Goal: Book appointment/travel/reservation: Register for event/course

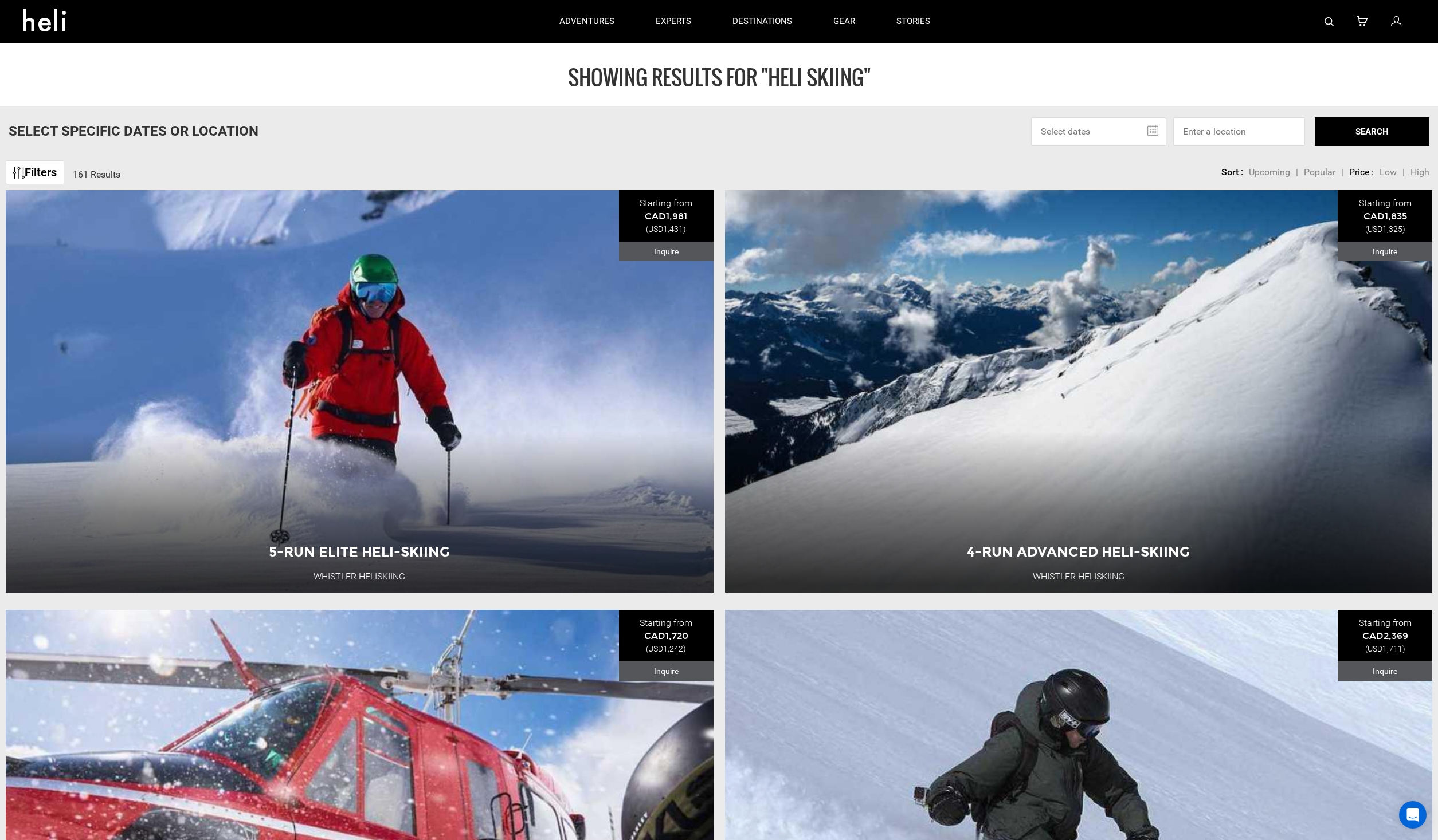
drag, startPoint x: 542, startPoint y: 225, endPoint x: 544, endPoint y: -32, distance: 257.0
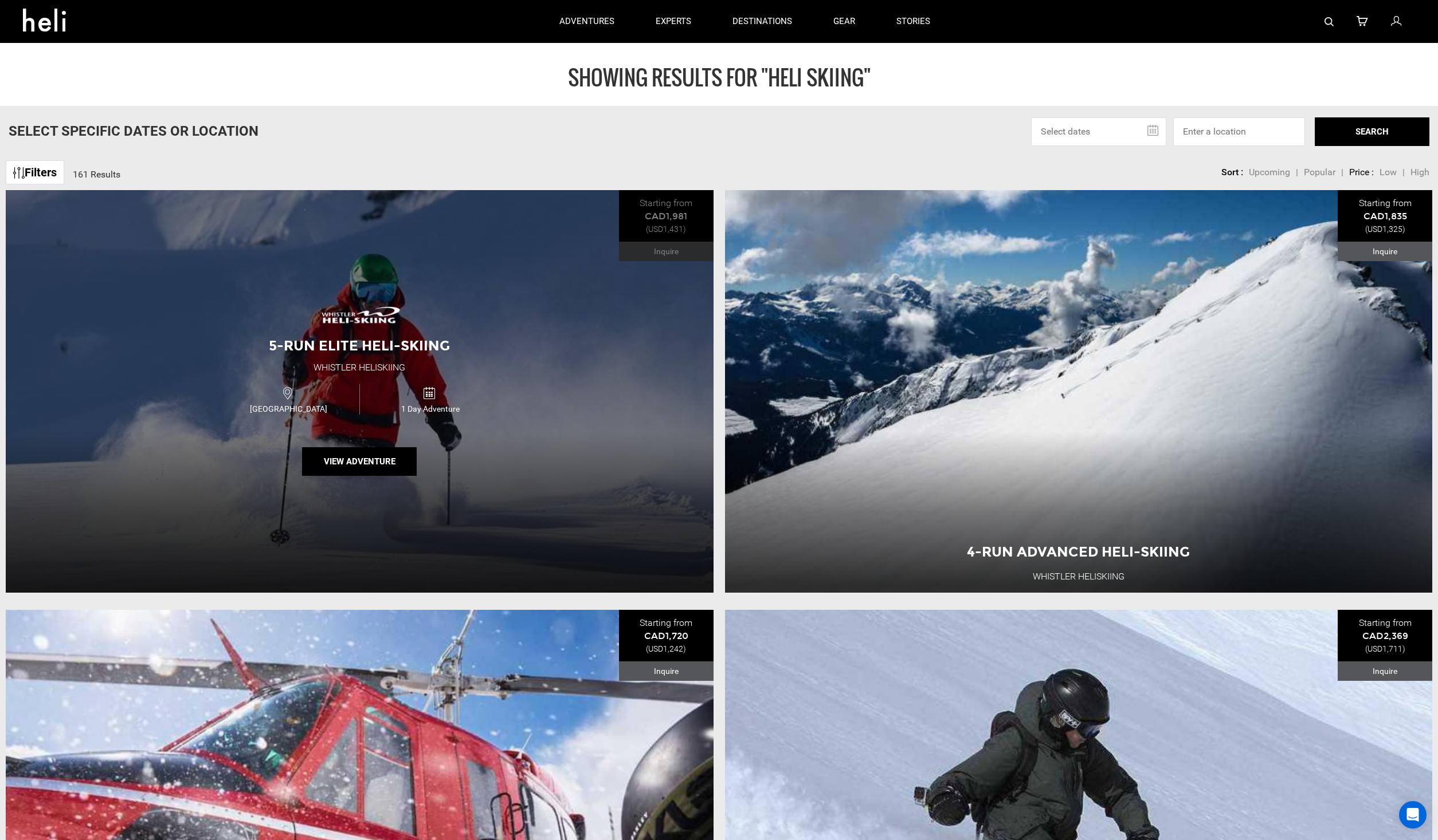
click at [598, 455] on div "5-Run Elite Heli-Skiing Whistler Heliskiing [GEOGRAPHIC_DATA] 1 Day Adventure V…" at bounding box center [360, 392] width 708 height 403
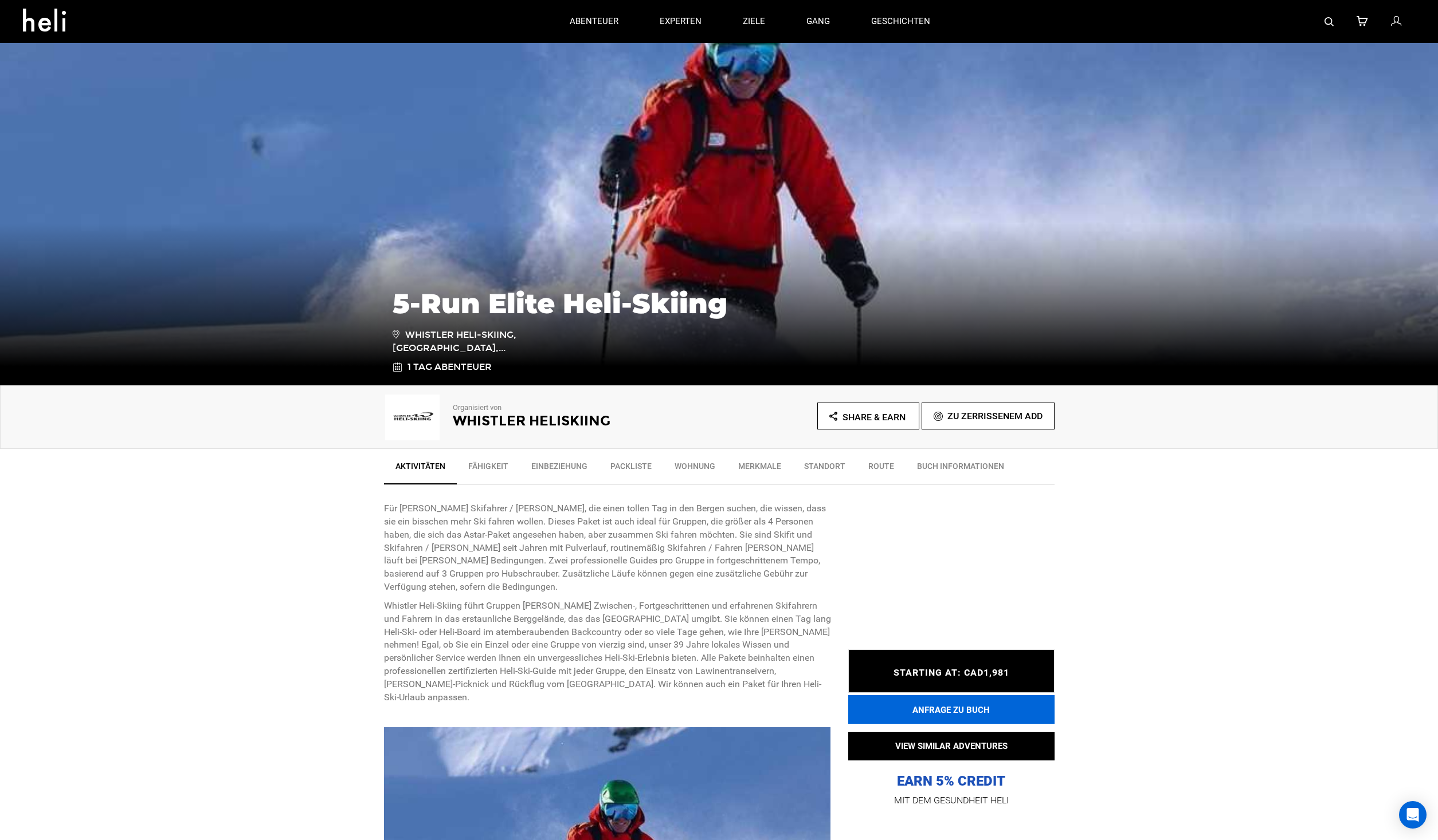
click at [885, 701] on button "ANFRAGE ZU BUCH" at bounding box center [951, 709] width 207 height 29
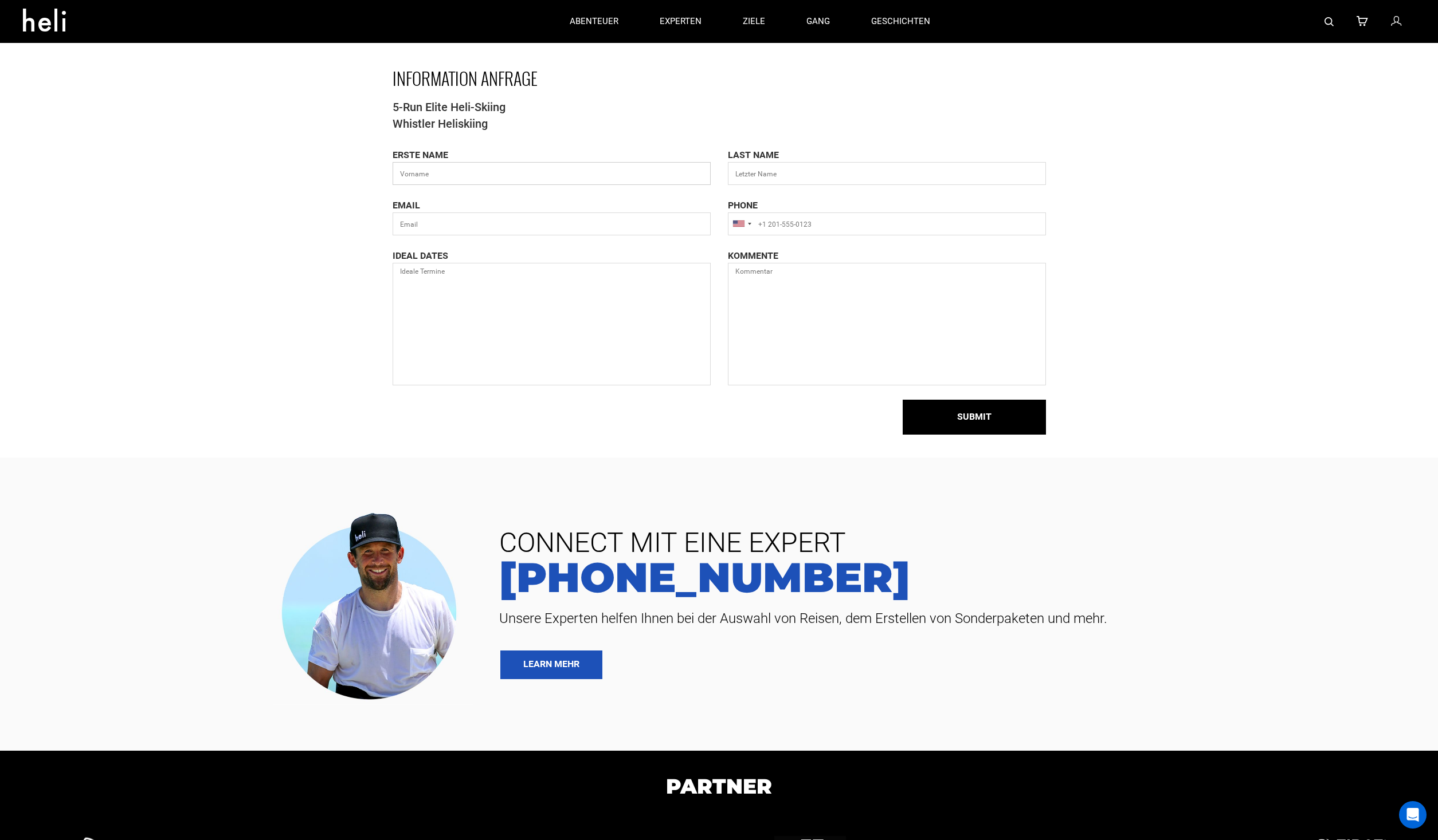
click at [431, 167] on input "text" at bounding box center [551, 173] width 318 height 23
click at [433, 174] on input "text" at bounding box center [551, 173] width 318 height 23
type input "[PERSON_NAME]"
type input "Hierhammer"
click at [462, 236] on div "EMAIL PHONE [GEOGRAPHIC_DATA] +1 [GEOGRAPHIC_DATA] (‫[GEOGRAPHIC_DATA]‬‎) +93 […" at bounding box center [719, 224] width 670 height 51
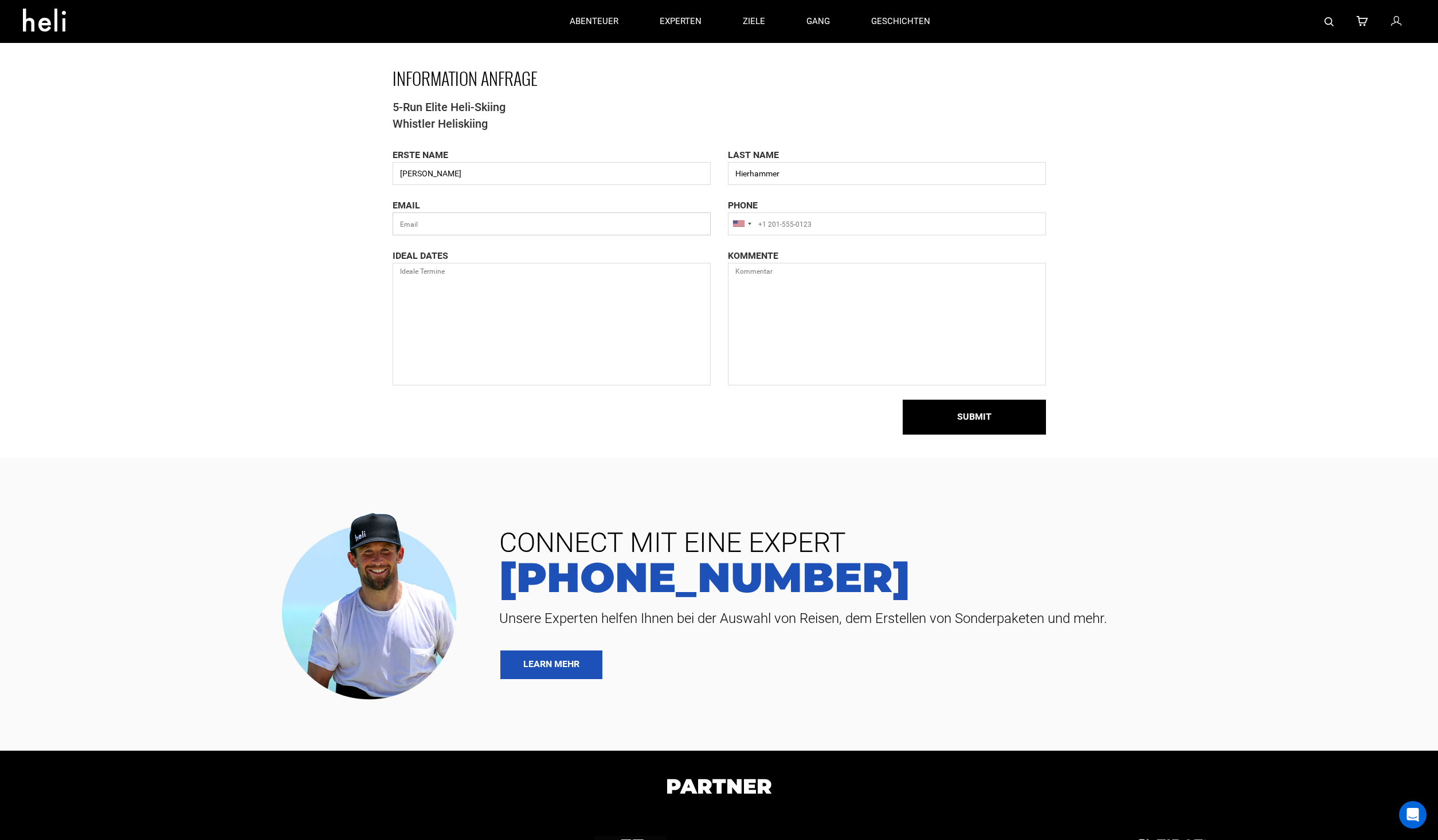
click at [463, 229] on input "text" at bounding box center [551, 223] width 318 height 23
type input "[EMAIL_ADDRESS][DOMAIN_NAME]"
click at [751, 222] on div at bounding box center [741, 224] width 27 height 22
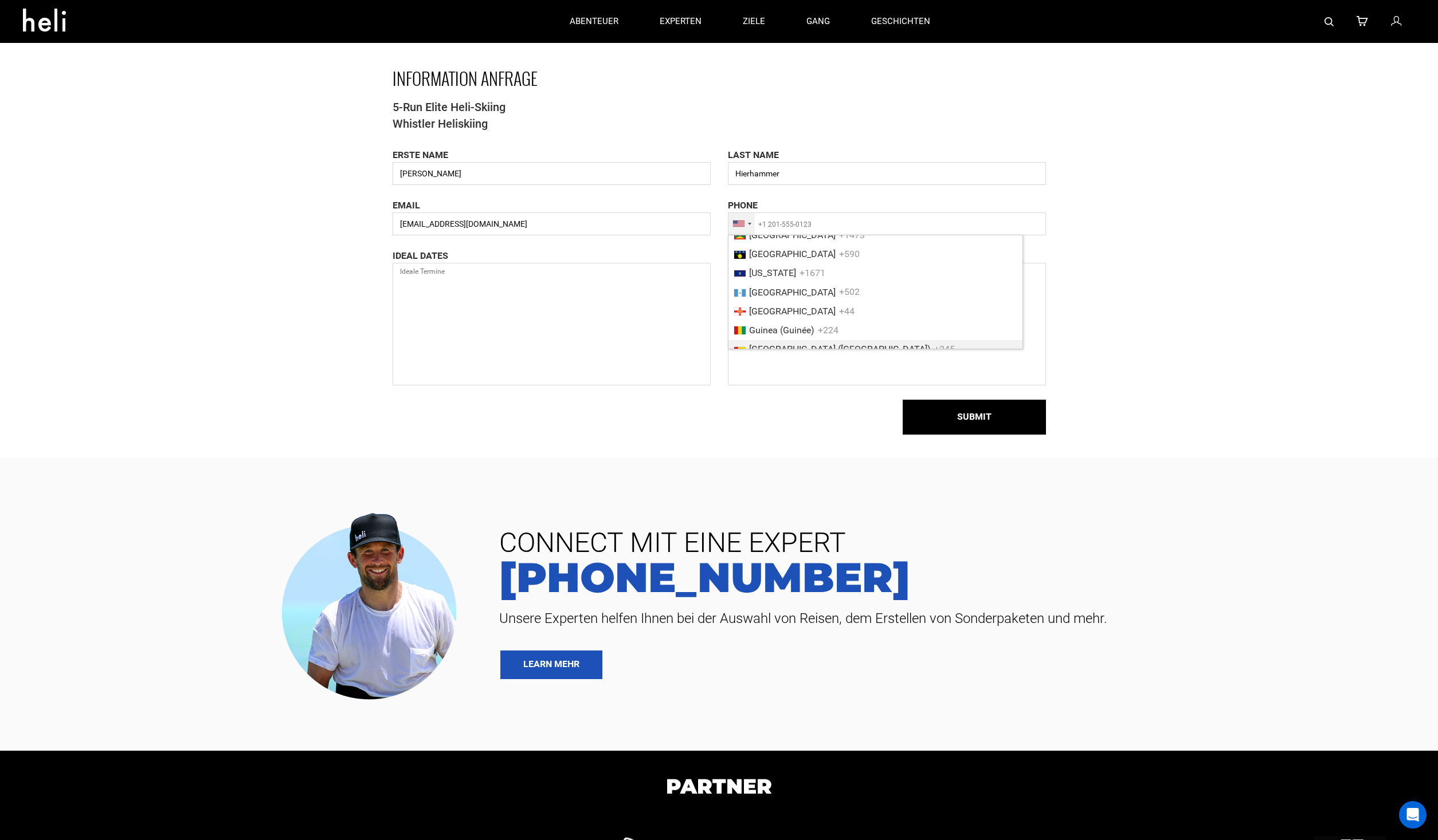
scroll to position [1529, 0]
click at [791, 248] on span "[GEOGRAPHIC_DATA] ([GEOGRAPHIC_DATA])" at bounding box center [839, 242] width 182 height 11
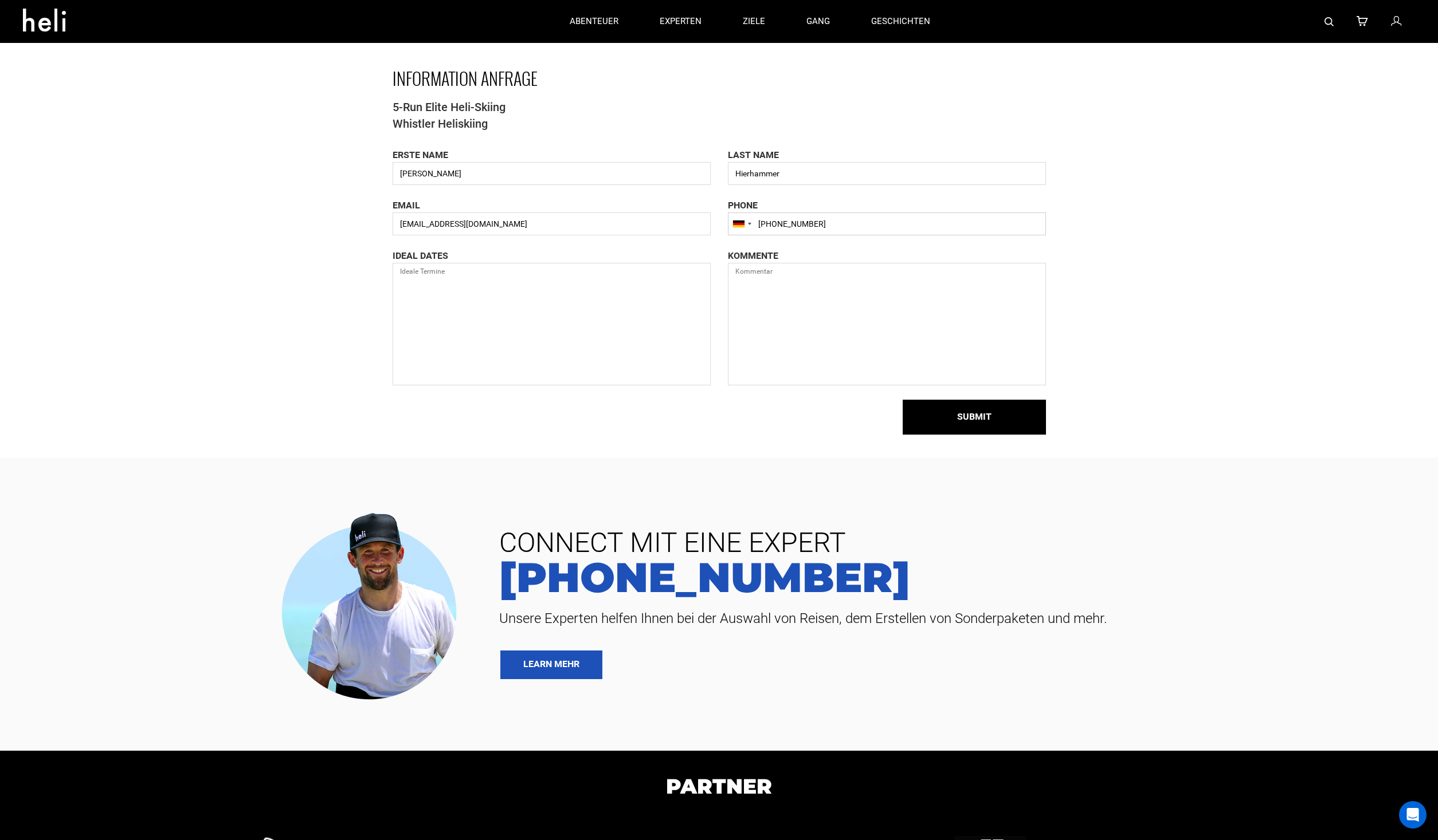
type input "[PHONE_NUMBER]"
click at [460, 312] on textarea at bounding box center [551, 324] width 318 height 122
click at [440, 319] on textarea at bounding box center [551, 324] width 318 height 122
type textarea "[DATE]"
click at [789, 273] on textarea at bounding box center [887, 324] width 318 height 122
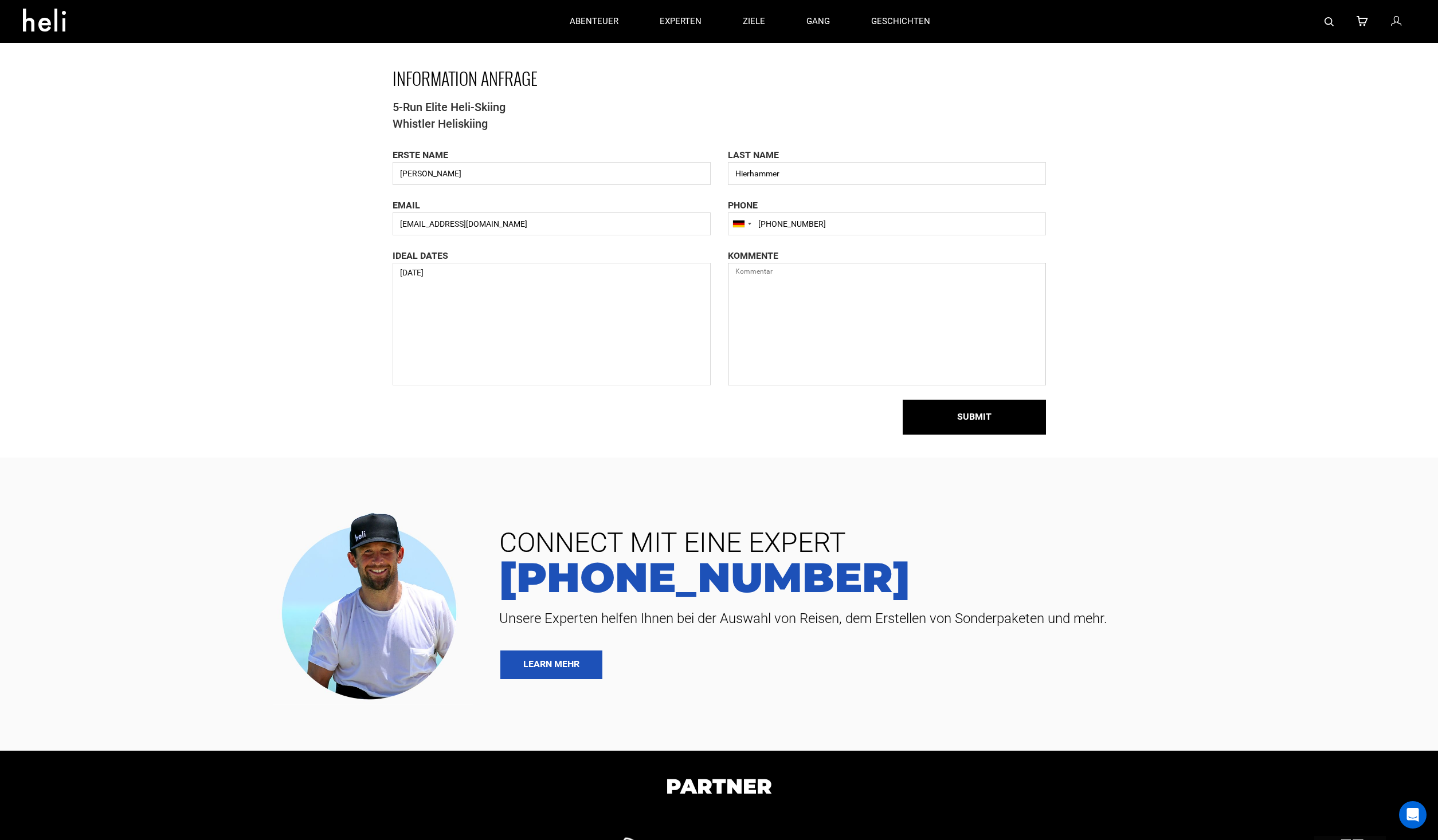
click at [792, 281] on textarea at bounding box center [887, 324] width 318 height 122
paste textarea "Hello, we are a group of three people interested in trying heli-skiing for one …"
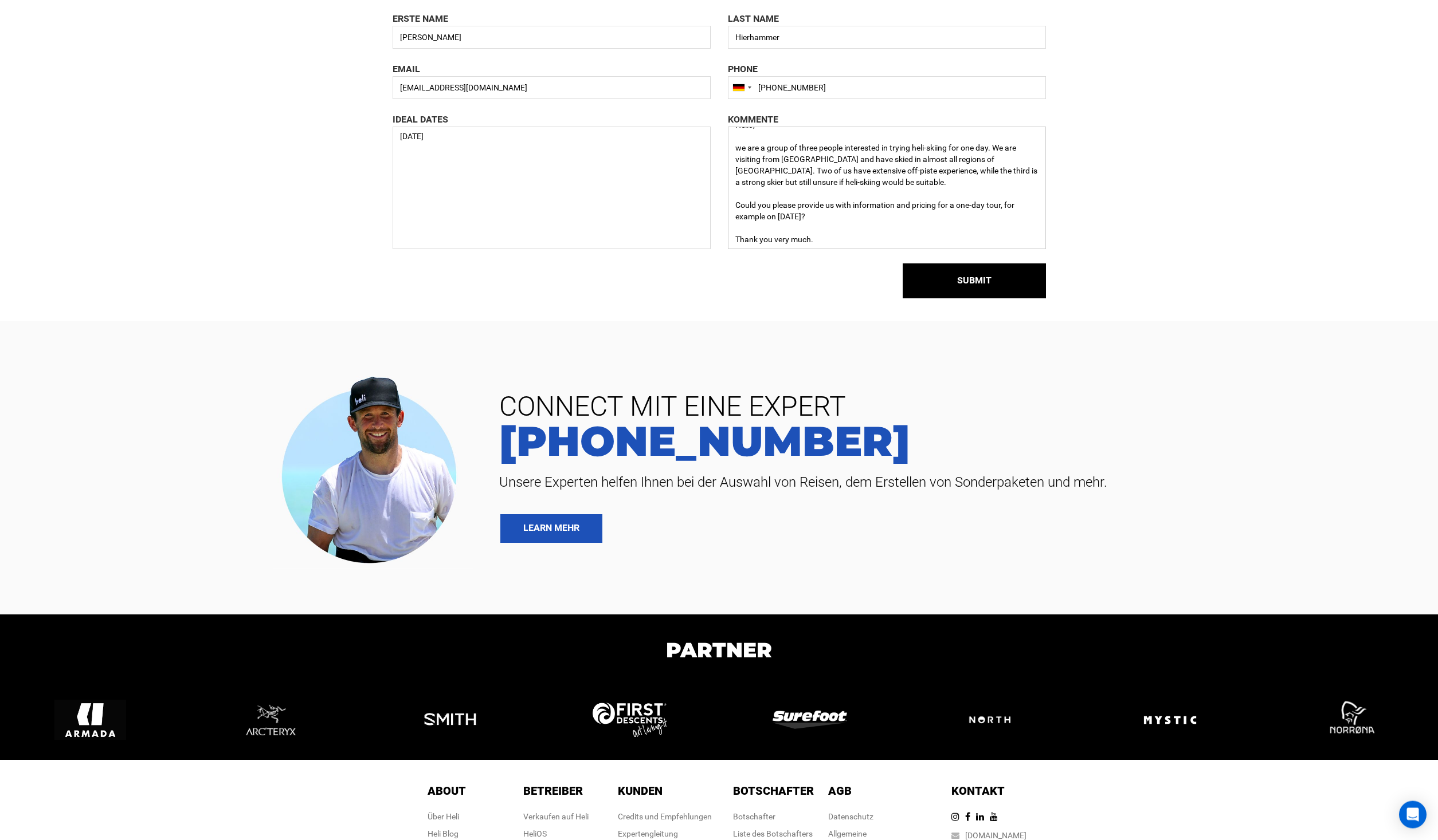
scroll to position [176, 0]
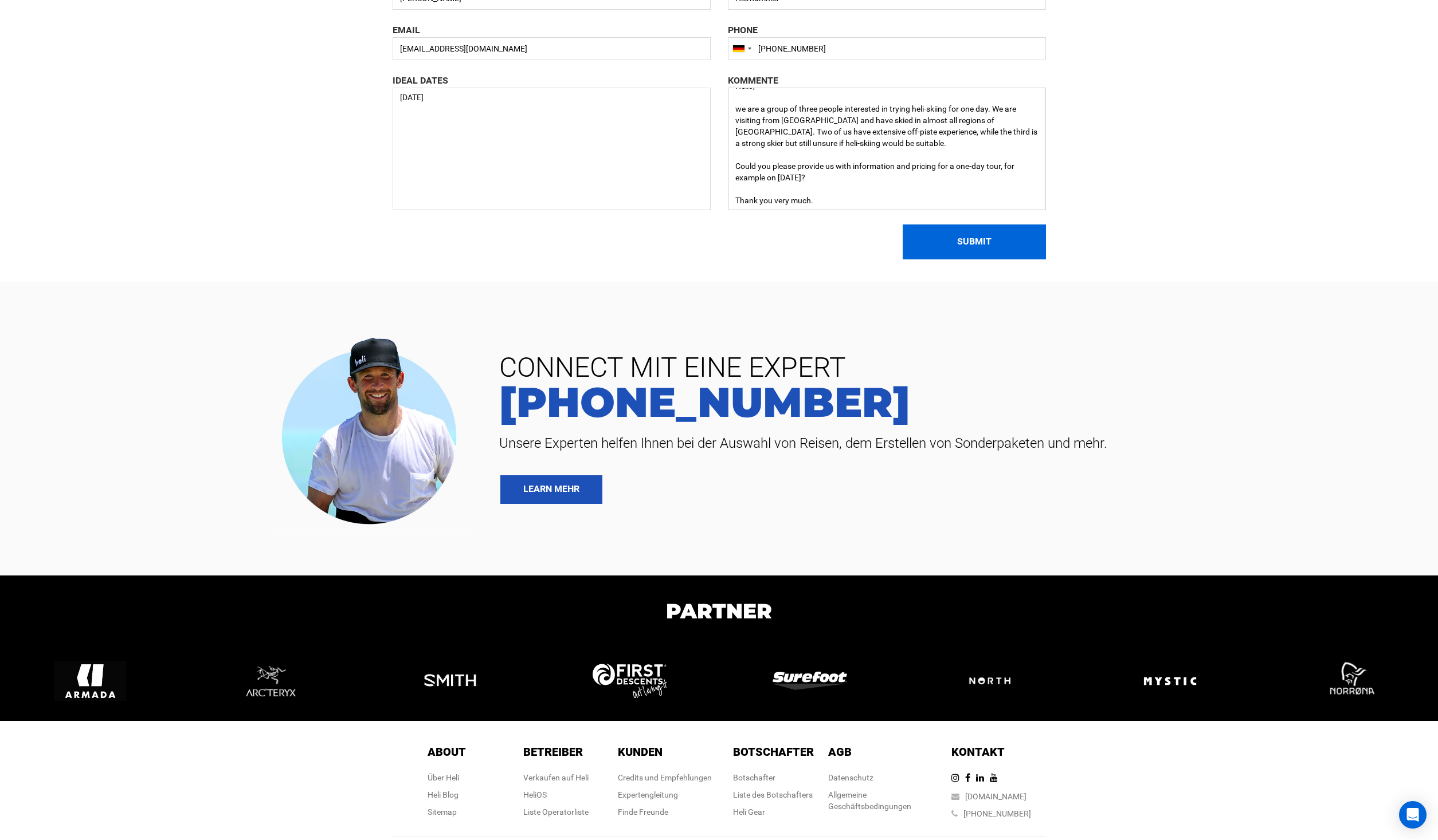
type textarea "Hello, we are a group of three people interested in trying heli-skiing for one …"
click at [960, 252] on button "SUBMIT" at bounding box center [974, 241] width 143 height 35
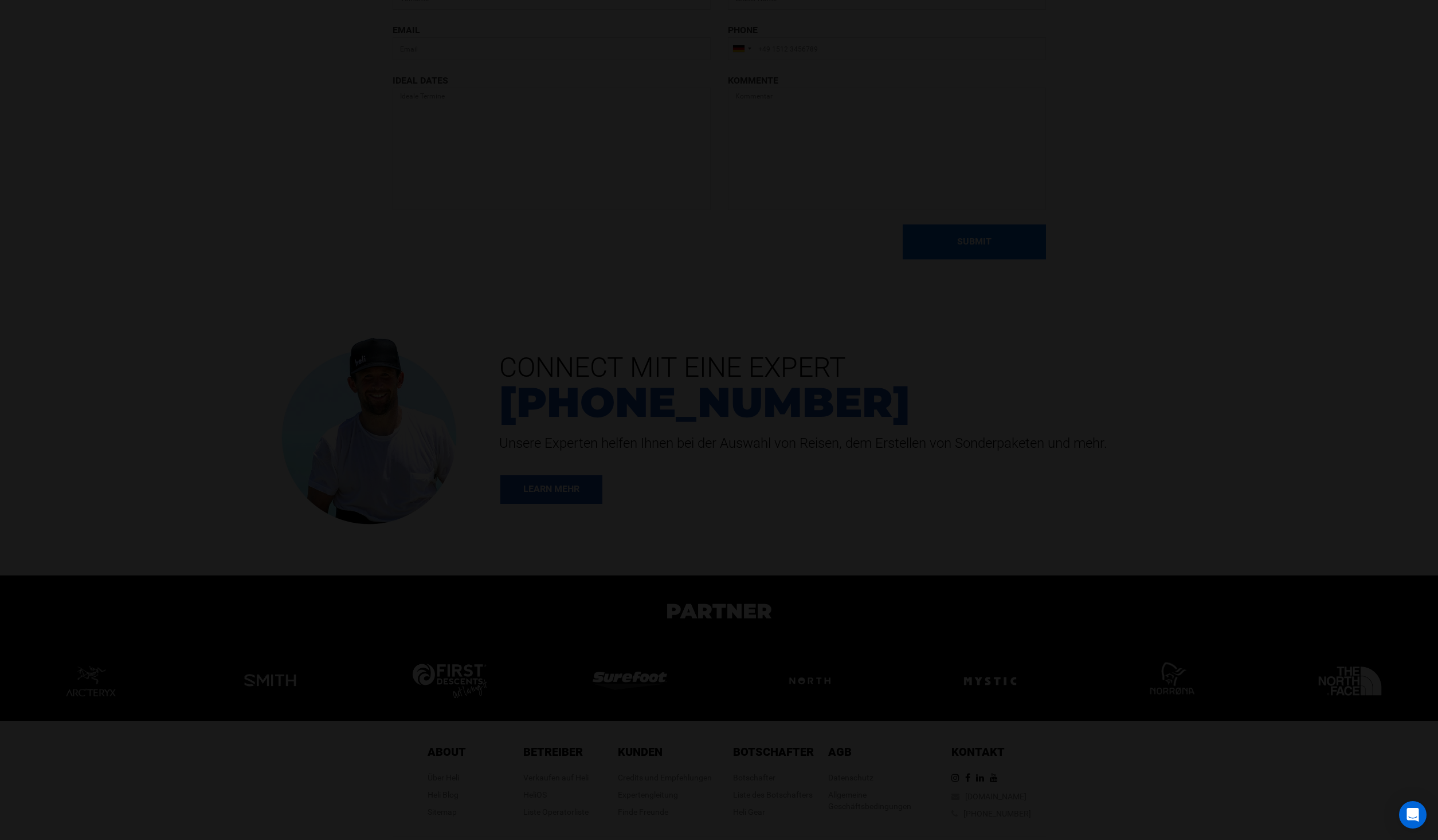
scroll to position [0, 0]
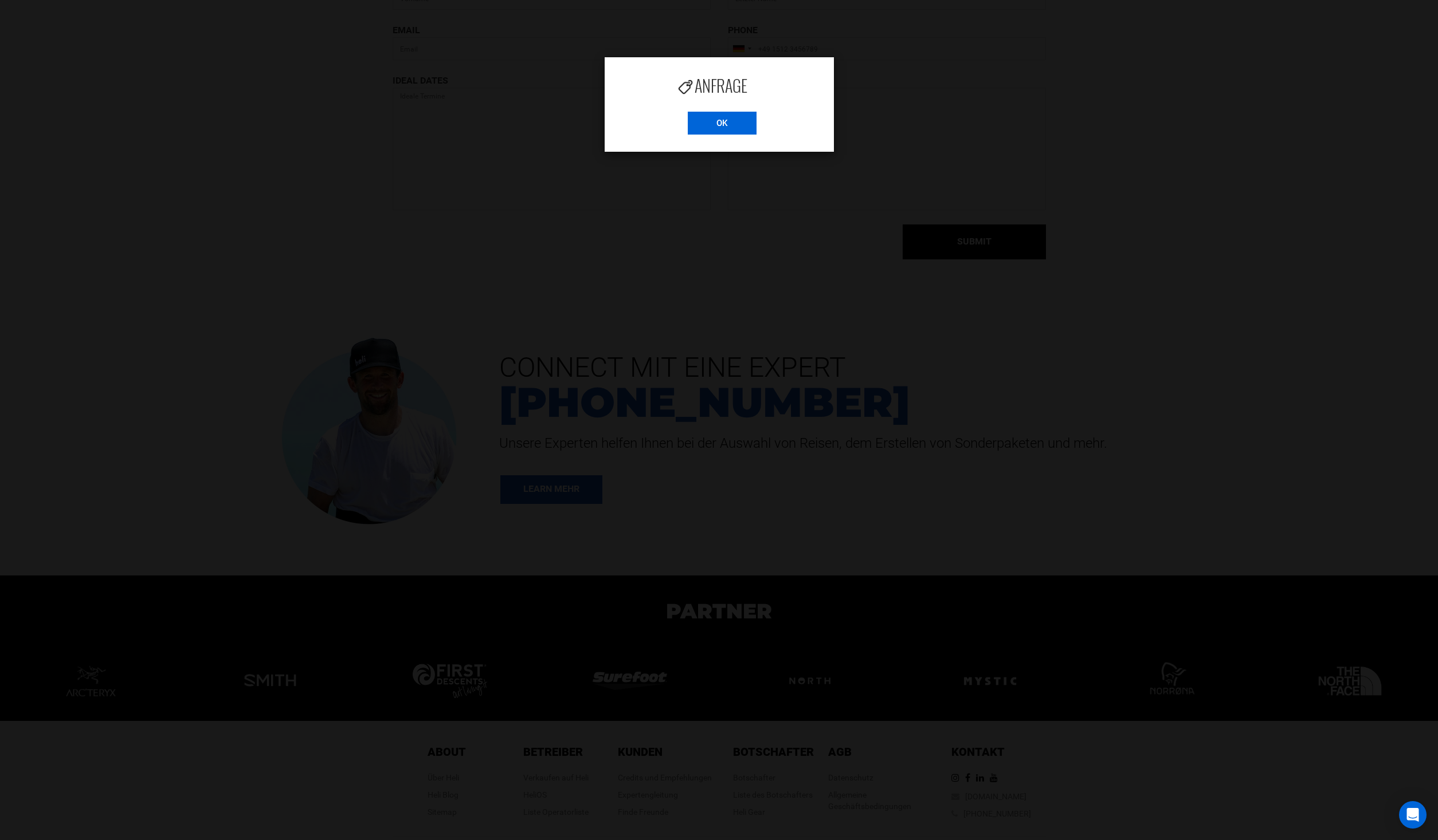
click at [740, 122] on input "OK" at bounding box center [721, 123] width 69 height 23
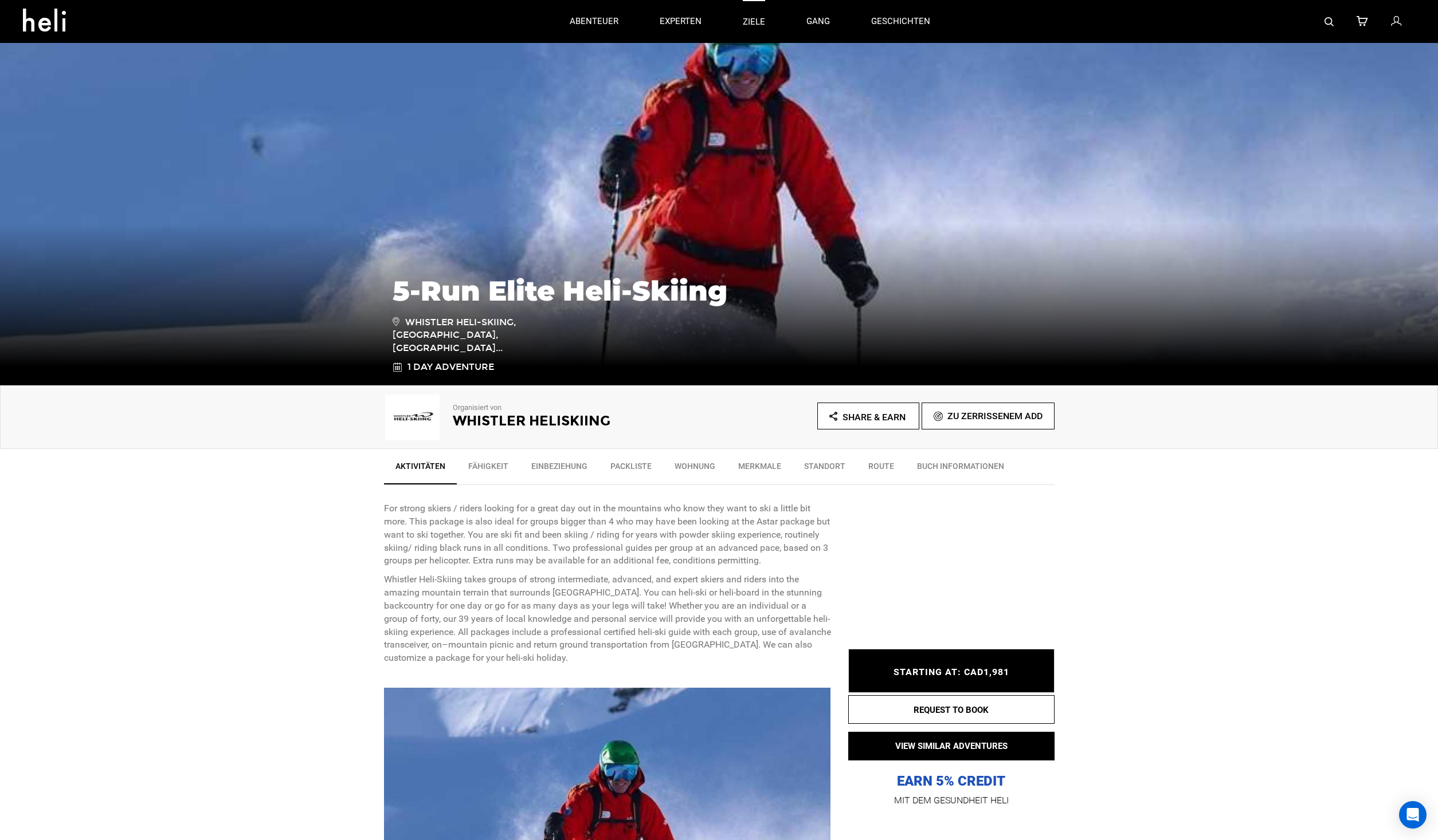
type input "Heli Skiing"
